Goal: Find specific page/section: Find specific page/section

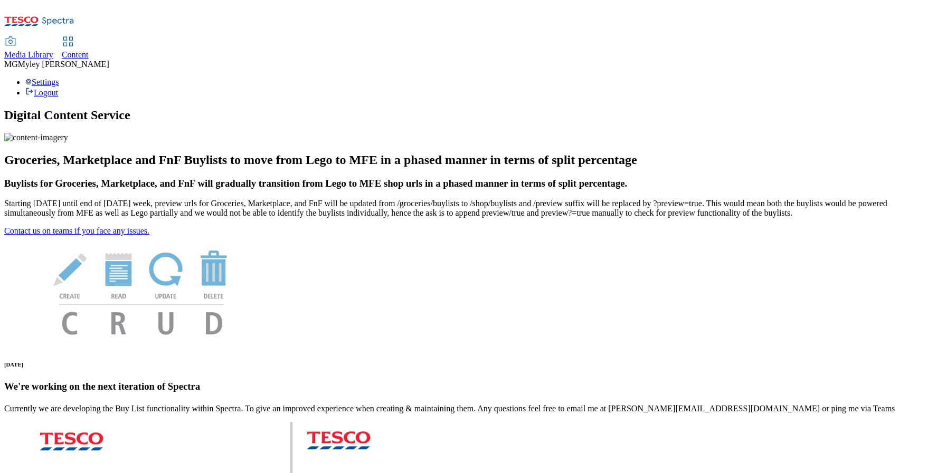
click at [53, 50] on div "Media Library" at bounding box center [28, 54] width 49 height 9
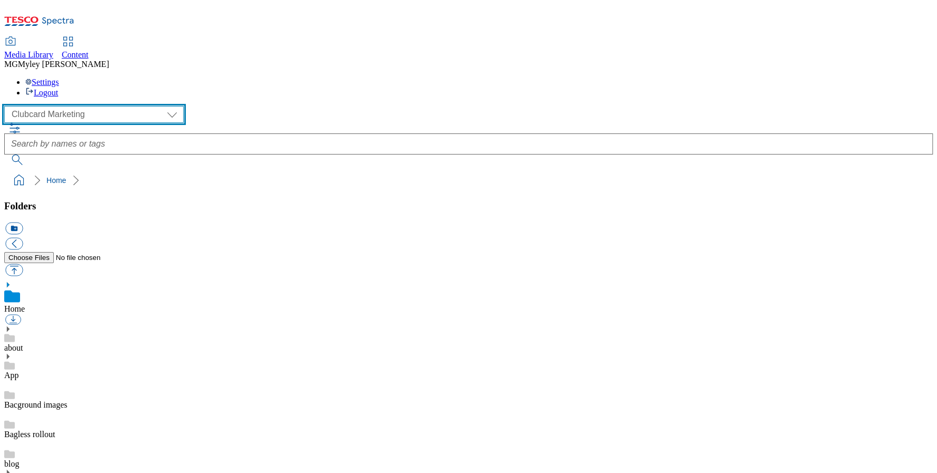
click at [52, 106] on select "Clubcard Marketing Dotcom UK GHS Marketing UK GHS ROI iGHS Marketing CE MCA CZ …" at bounding box center [93, 114] width 179 height 17
select select "flare-ghs-mktg"
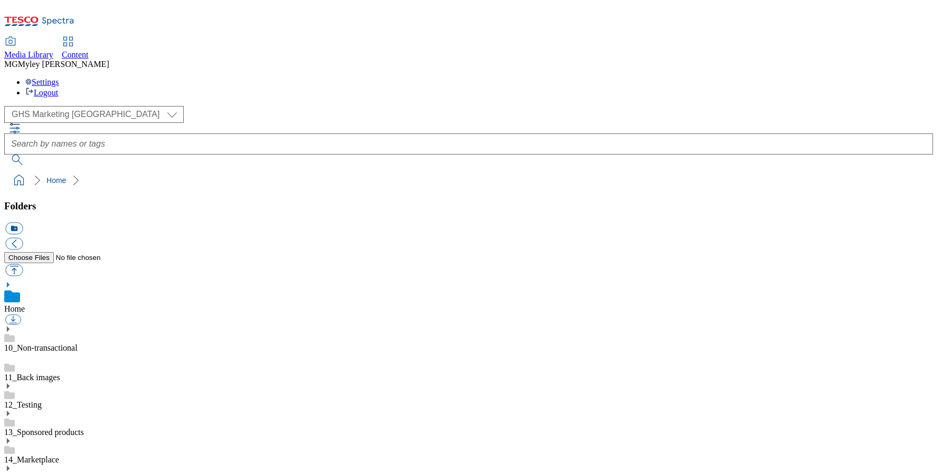
click at [59, 455] on link "14_Marketplace" at bounding box center [31, 459] width 55 height 9
